Goal: Task Accomplishment & Management: Manage account settings

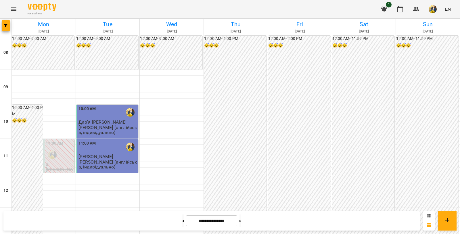
scroll to position [311, 0]
click at [434, 9] on img "button" at bounding box center [433, 9] width 8 height 8
click at [427, 23] on span "[PERSON_NAME] (а)" at bounding box center [429, 21] width 39 height 7
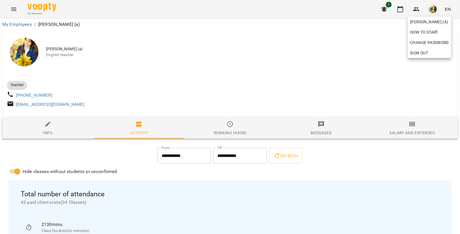
click at [249, 117] on div at bounding box center [230, 117] width 460 height 234
click at [225, 136] on div "Working hours" at bounding box center [230, 132] width 32 height 7
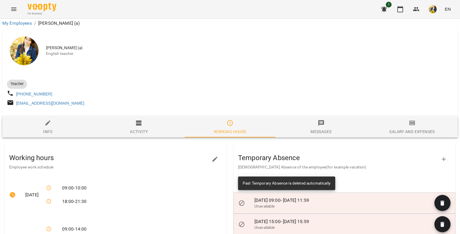
scroll to position [223, 0]
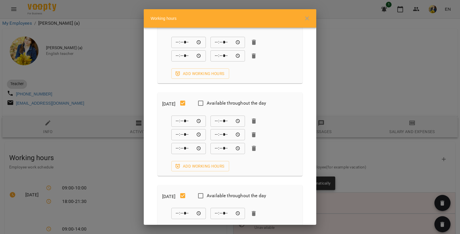
scroll to position [202, 0]
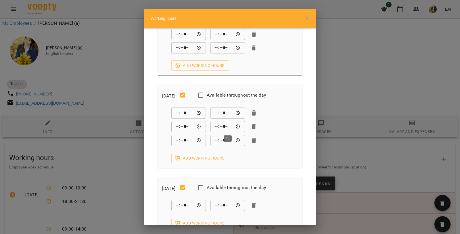
click at [218, 128] on input "*****" at bounding box center [228, 127] width 35 height 12
type input "*****"
click at [257, 139] on button "button" at bounding box center [254, 140] width 9 height 9
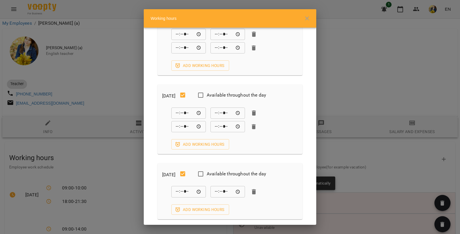
scroll to position [314, 0]
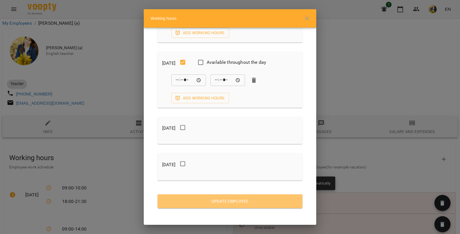
click at [234, 201] on span "Update Employee" at bounding box center [230, 201] width 136 height 7
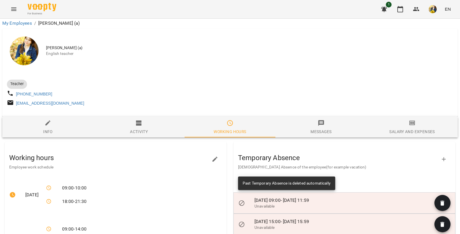
scroll to position [0, 0]
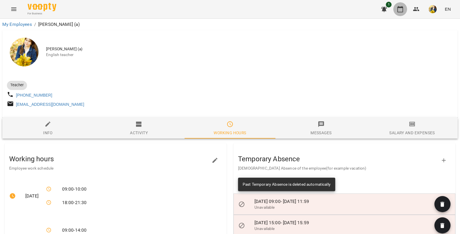
click at [401, 12] on icon "button" at bounding box center [400, 9] width 7 height 7
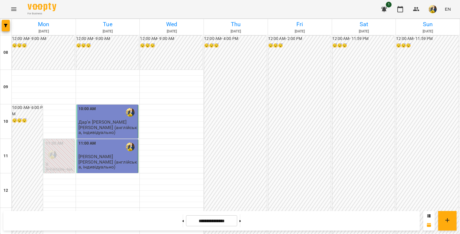
scroll to position [276, 0]
